Goal: Information Seeking & Learning: Learn about a topic

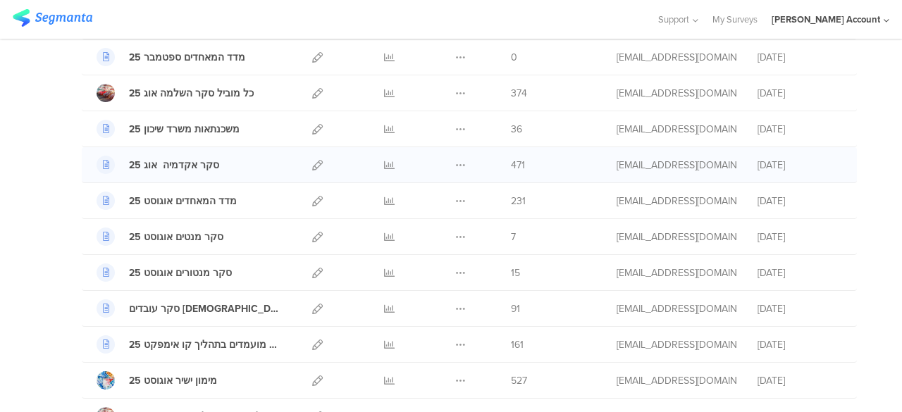
scroll to position [211, 0]
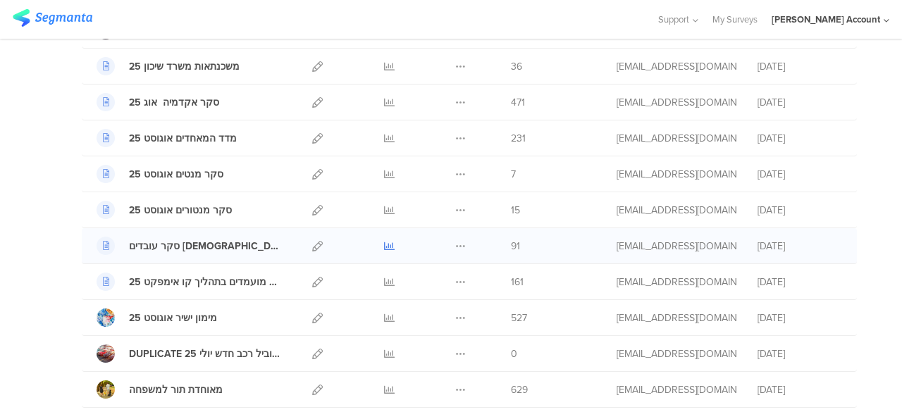
click at [384, 245] on icon at bounding box center [389, 246] width 11 height 11
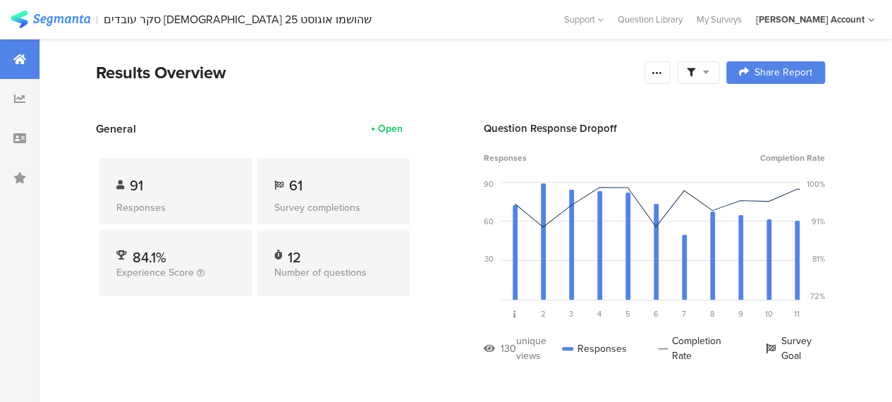
click at [709, 73] on icon at bounding box center [706, 72] width 6 height 10
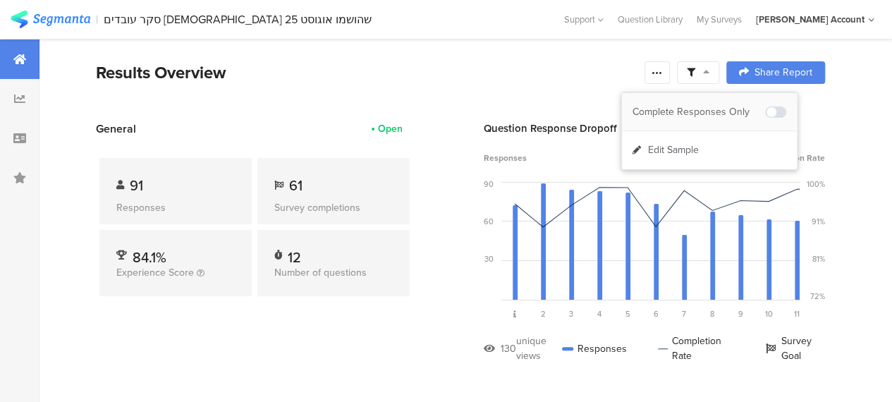
click at [712, 108] on div "Complete Responses Only" at bounding box center [698, 112] width 133 height 14
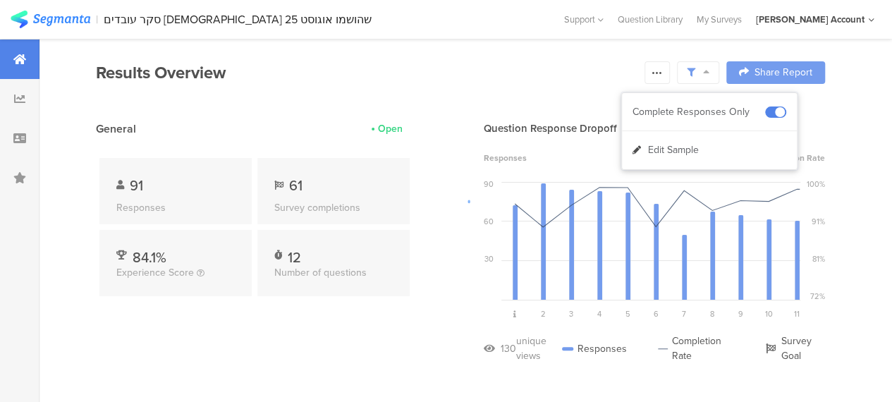
click at [367, 312] on div at bounding box center [446, 201] width 892 height 402
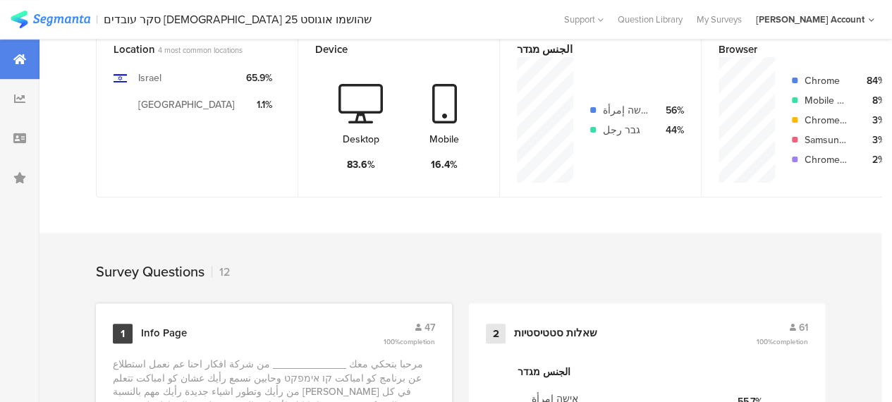
scroll to position [564, 0]
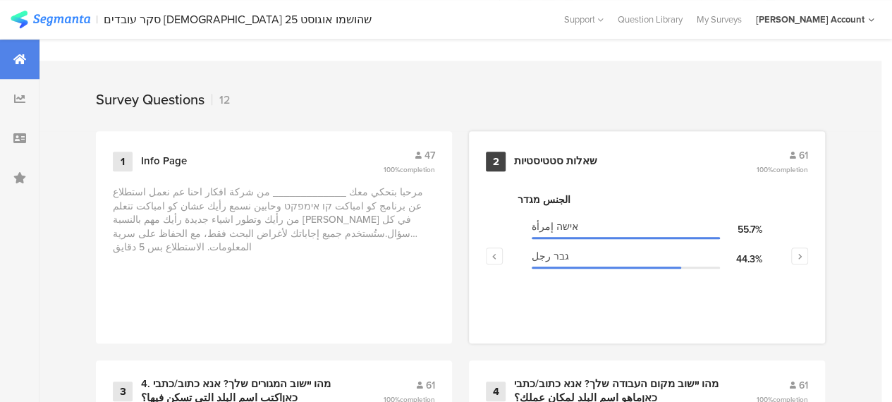
click at [558, 168] on div "שאלות סטטיסטיות" at bounding box center [555, 161] width 83 height 14
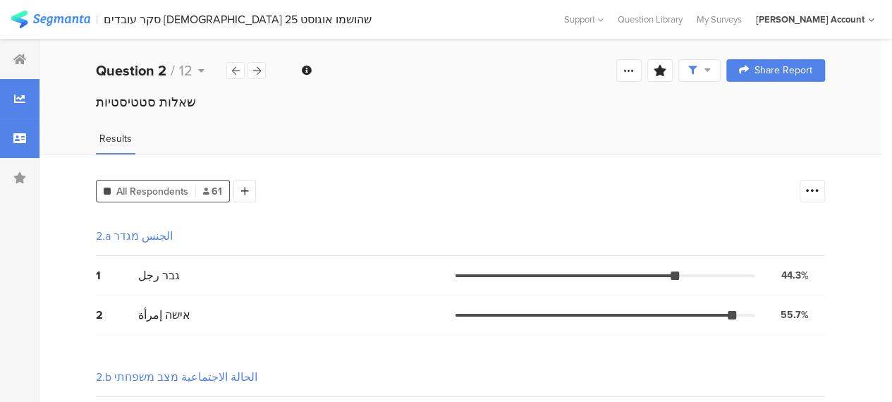
click at [20, 142] on icon at bounding box center [19, 138] width 13 height 11
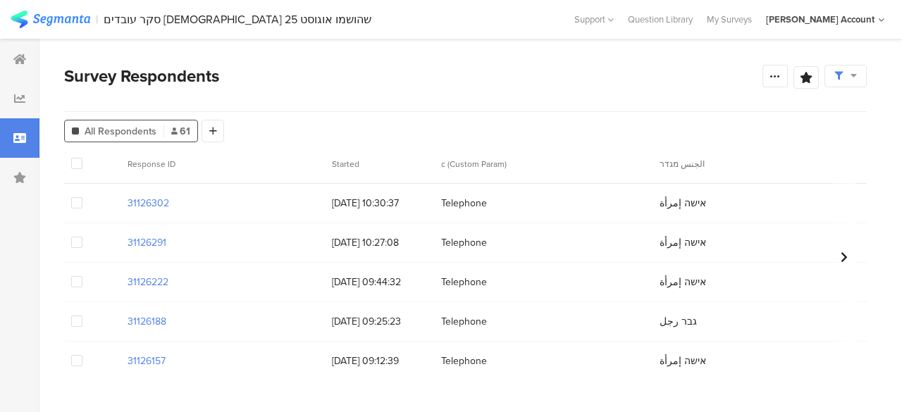
click at [841, 75] on icon at bounding box center [839, 76] width 8 height 8
click at [826, 113] on div "Complete Responses Only" at bounding box center [800, 116] width 133 height 14
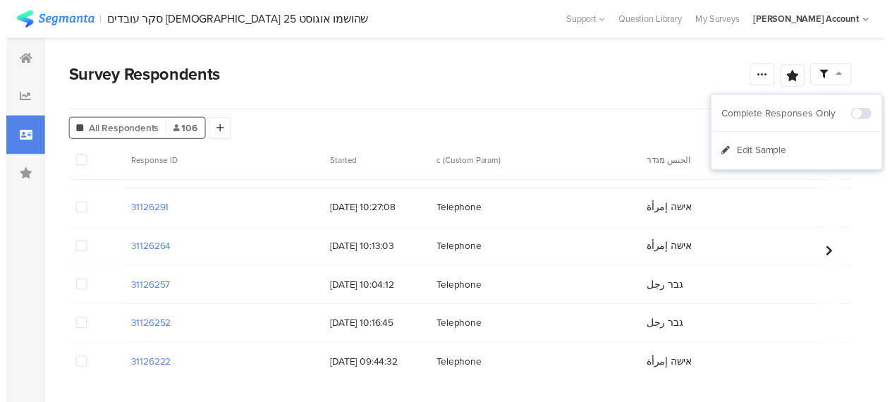
scroll to position [141, 0]
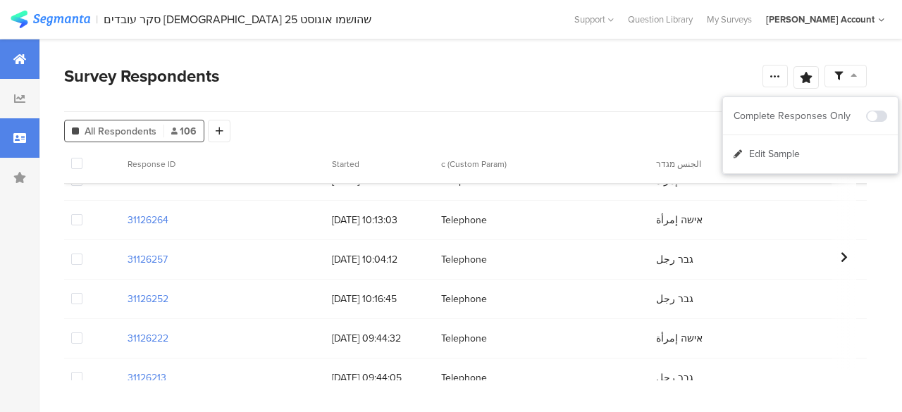
click at [20, 54] on icon at bounding box center [19, 59] width 13 height 11
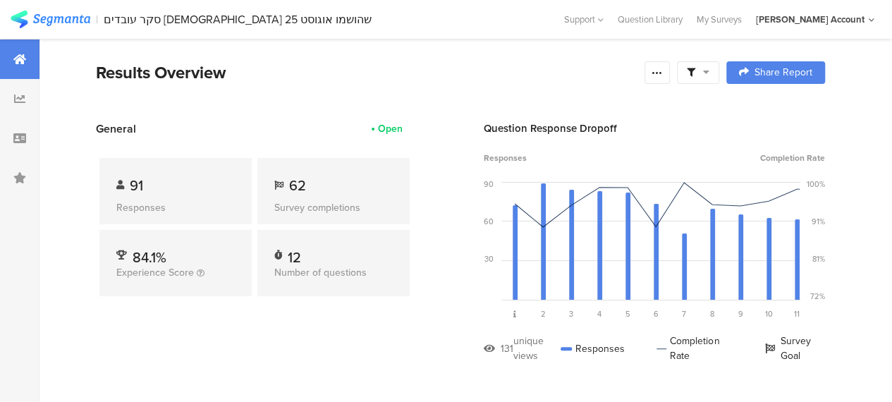
click at [362, 78] on div "Results Overview" at bounding box center [366, 72] width 541 height 25
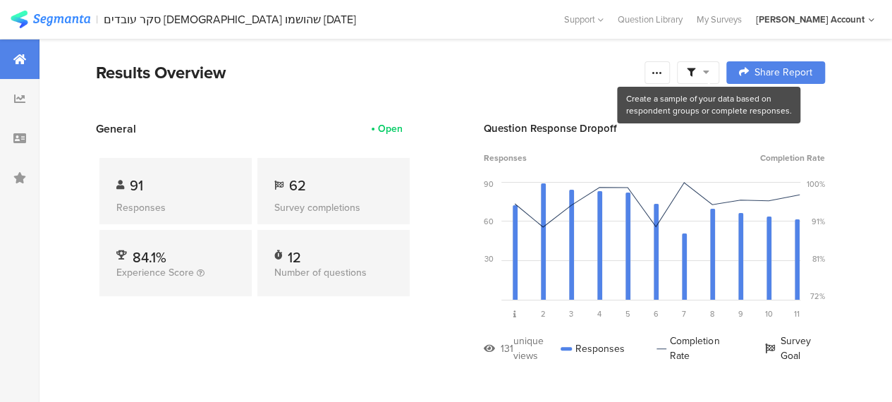
click at [709, 73] on icon at bounding box center [706, 72] width 6 height 10
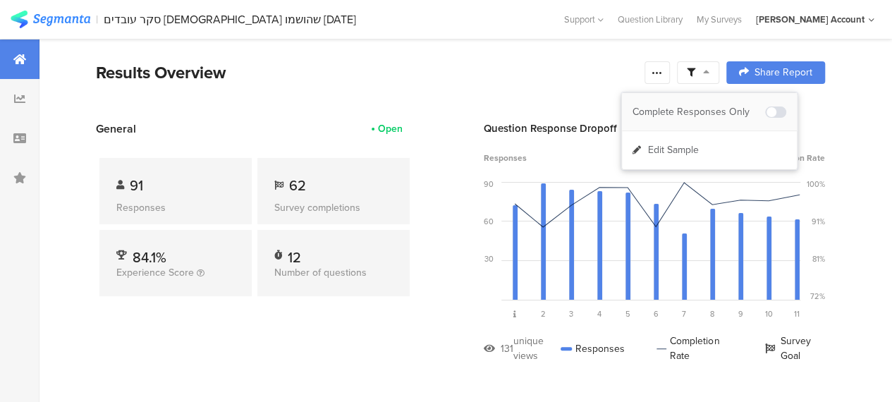
click at [720, 107] on div "Complete Responses Only" at bounding box center [698, 112] width 133 height 14
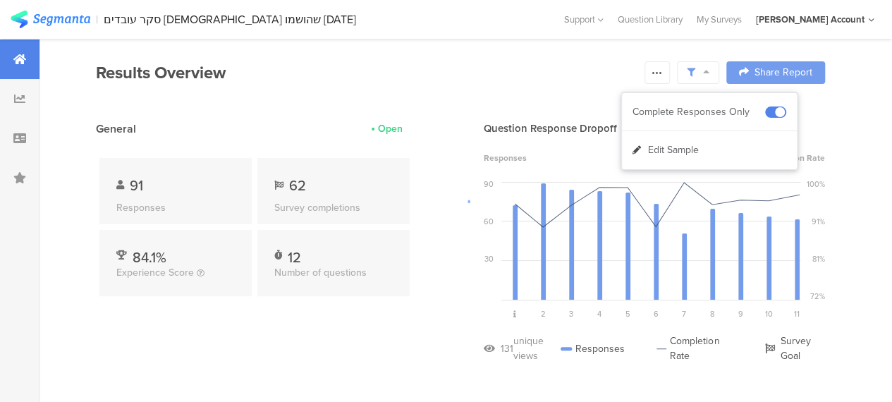
drag, startPoint x: 361, startPoint y: 36, endPoint x: 360, endPoint y: 43, distance: 7.1
click at [361, 36] on section "| סקר עובדים ערבים שהושמו אוגוסט 25 Help Center Live Chat Support Question Libr…" at bounding box center [446, 19] width 892 height 39
